Goal: Information Seeking & Learning: Learn about a topic

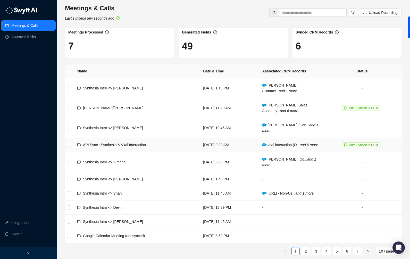
click at [118, 147] on span "API Sync : Synthesia & Vital Interaction" at bounding box center [114, 145] width 63 height 4
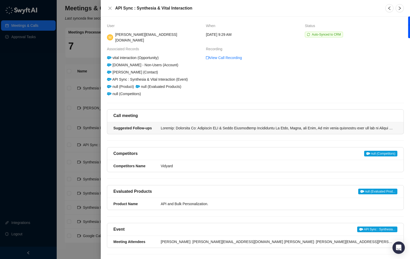
click at [170, 126] on li "Suggested Follow-ups" at bounding box center [255, 128] width 297 height 12
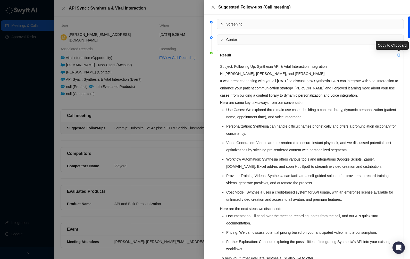
click at [398, 55] on icon "copy" at bounding box center [399, 55] width 3 height 4
drag, startPoint x: 180, startPoint y: 87, endPoint x: 178, endPoint y: 85, distance: 2.7
click at [180, 87] on div at bounding box center [205, 129] width 410 height 259
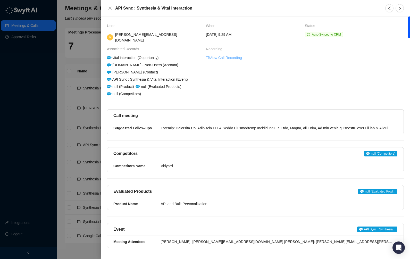
click at [228, 55] on link "View Call Recording" at bounding box center [224, 58] width 36 height 6
click at [110, 9] on icon "close" at bounding box center [110, 8] width 4 height 4
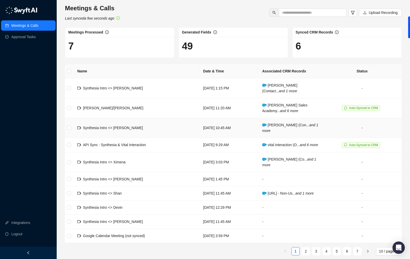
click at [132, 128] on td "Synthesia Intro <> [PERSON_NAME]" at bounding box center [136, 128] width 126 height 20
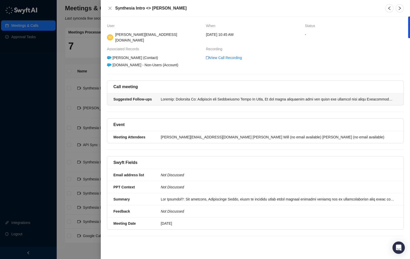
click at [193, 96] on div at bounding box center [278, 99] width 234 height 6
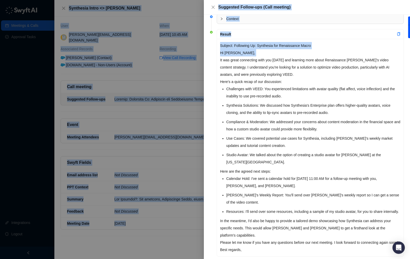
scroll to position [24, 0]
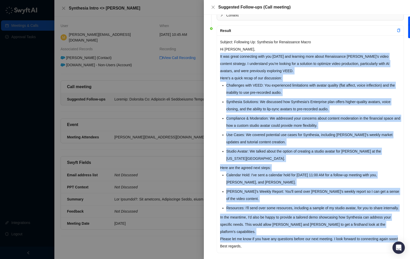
drag, startPoint x: 220, startPoint y: 80, endPoint x: 303, endPoint y: 235, distance: 176.2
click at [303, 235] on div "Subject: Following Up: Synthesia for Renaissance Macro Hi [PERSON_NAME], It was…" at bounding box center [310, 144] width 187 height 218
copy div "It was great connecting with you [DATE] and learning more about Renaissance [PE…"
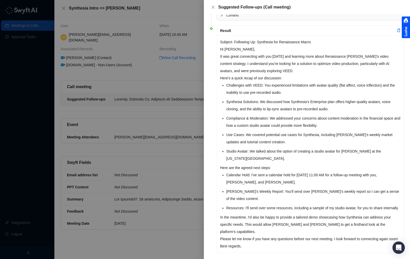
click at [402, 31] on div at bounding box center [406, 28] width 8 height 22
click at [402, 30] on div at bounding box center [406, 28] width 8 height 22
drag, startPoint x: 384, startPoint y: 50, endPoint x: 388, endPoint y: 44, distance: 7.1
click at [386, 48] on p "Hi [PERSON_NAME]," at bounding box center [310, 49] width 180 height 7
click at [399, 30] on icon "copy" at bounding box center [399, 31] width 3 height 4
